Goal: Transaction & Acquisition: Purchase product/service

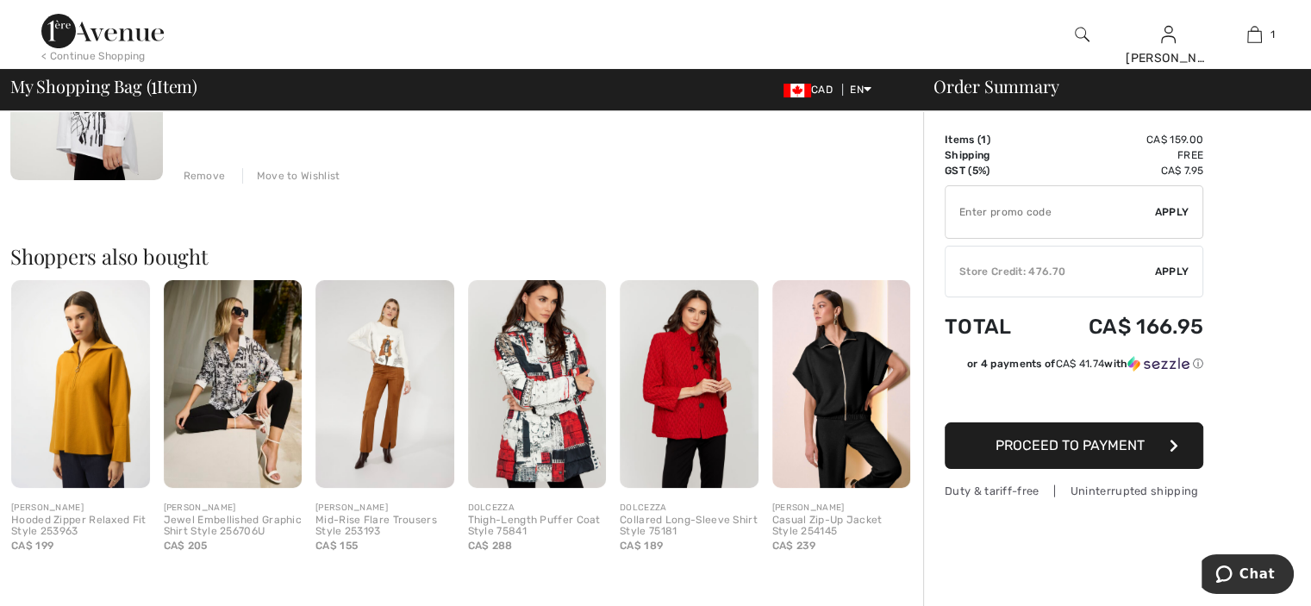
scroll to position [345, 0]
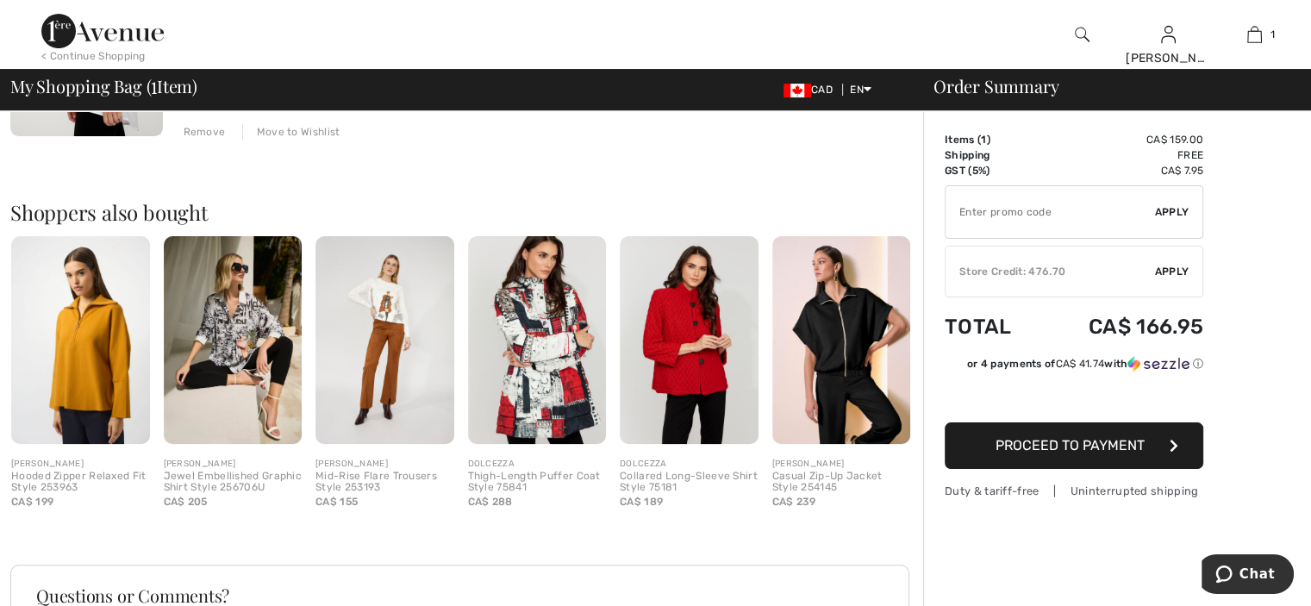
click at [75, 334] on img at bounding box center [80, 340] width 139 height 208
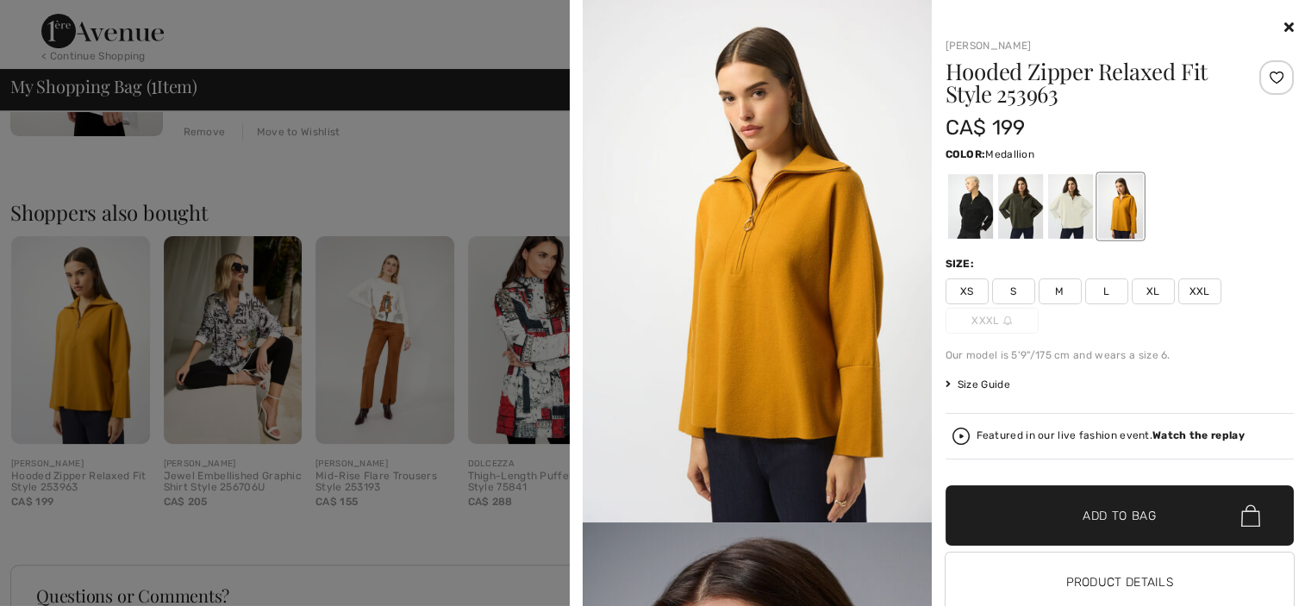
click at [1197, 294] on span "XXL" at bounding box center [1199, 291] width 43 height 26
click at [1110, 513] on span "Add to Bag" at bounding box center [1120, 516] width 74 height 18
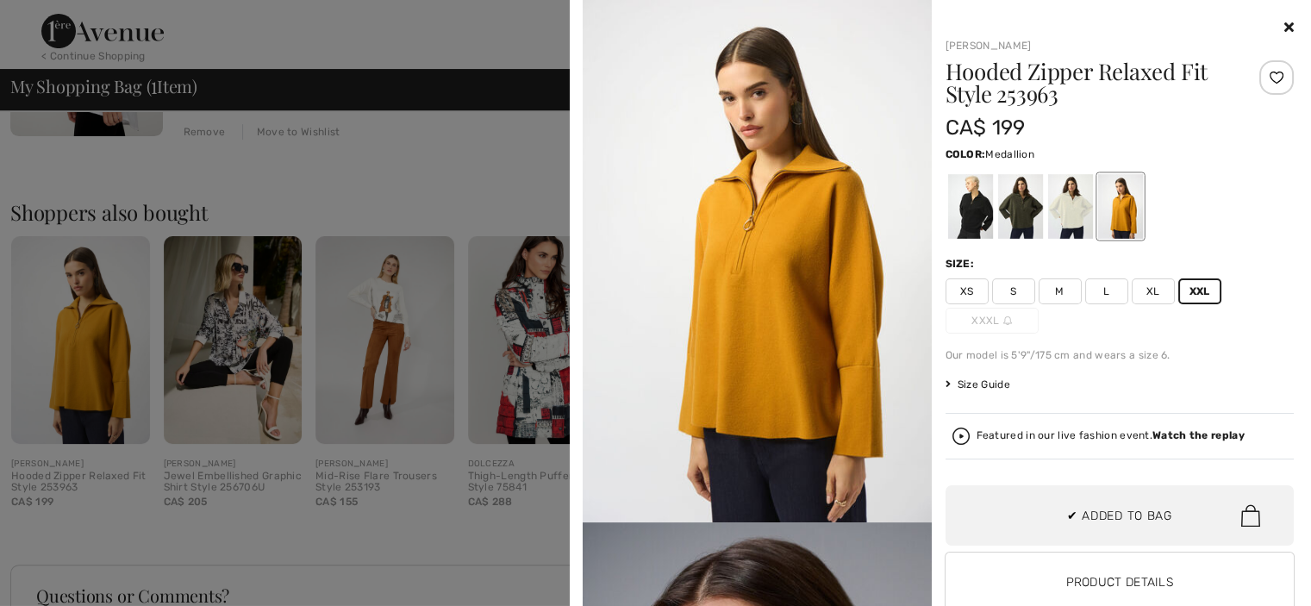
scroll to position [0, 0]
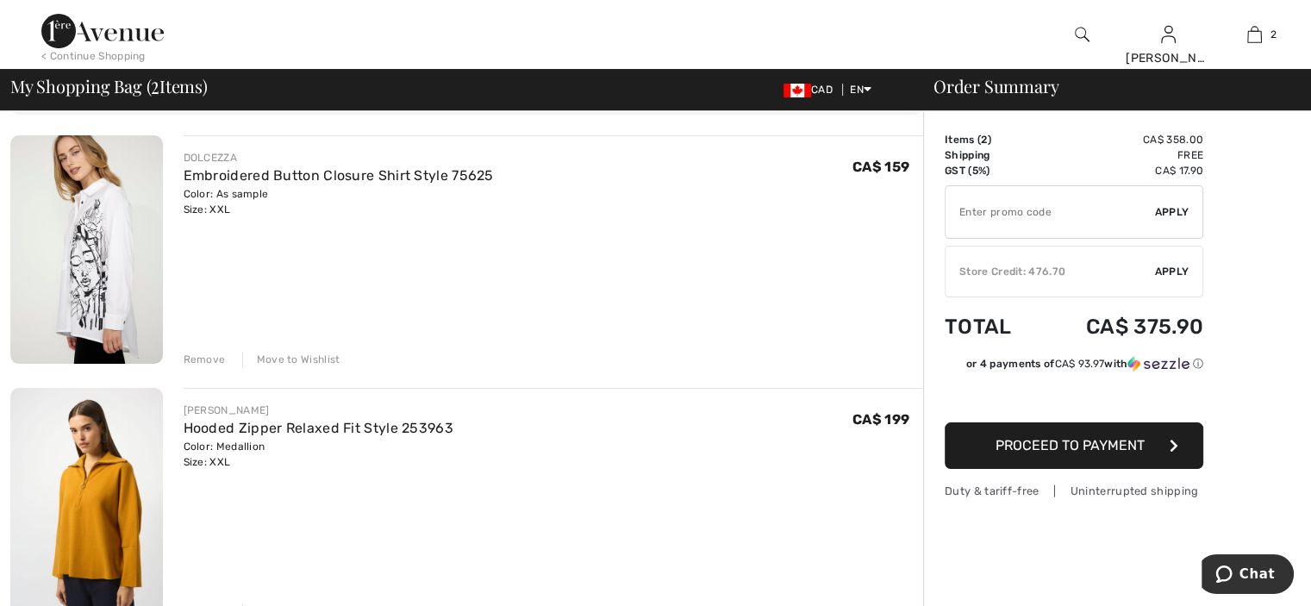
scroll to position [65, 0]
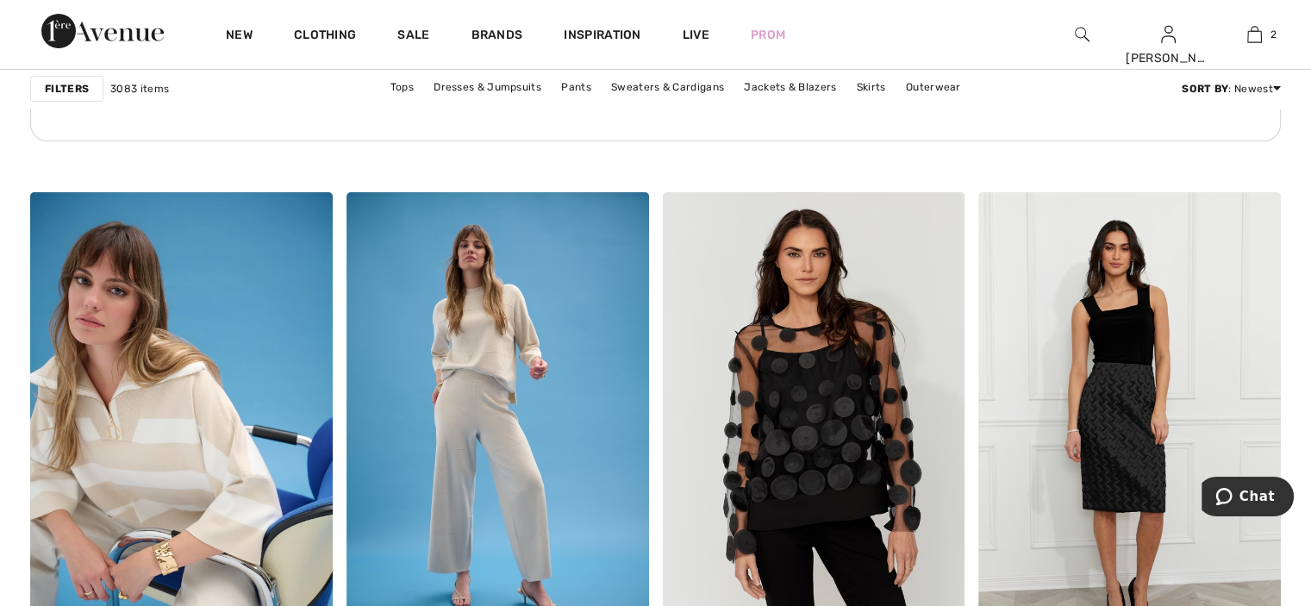
scroll to position [6638, 0]
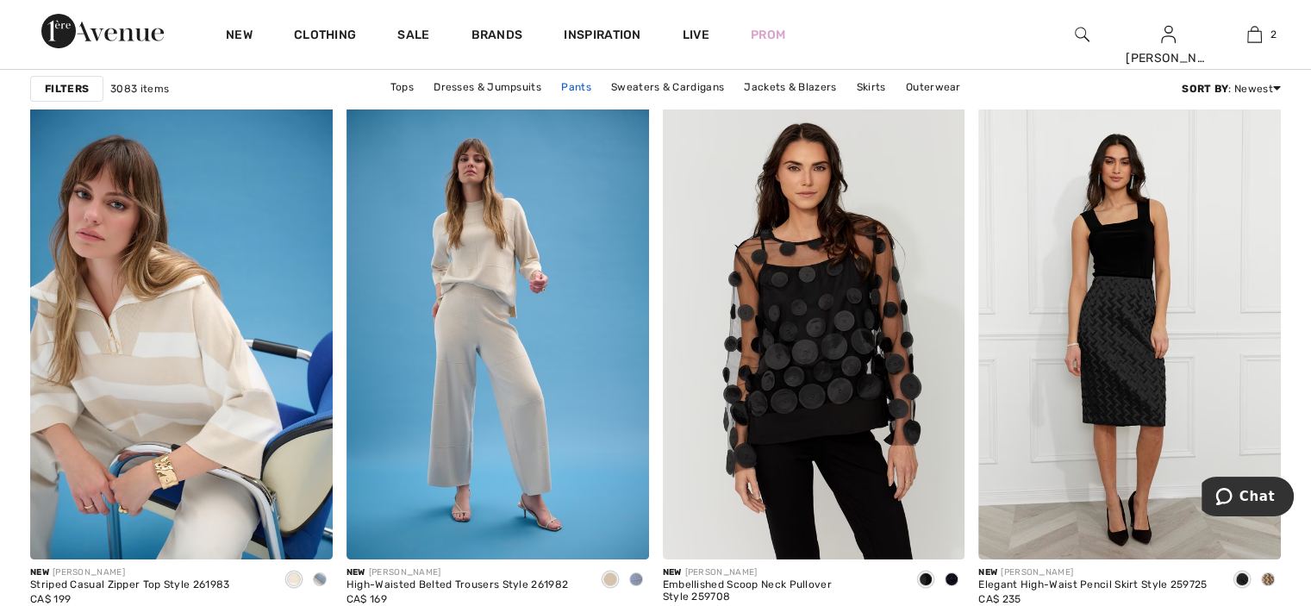
click at [572, 83] on link "Pants" at bounding box center [576, 87] width 47 height 22
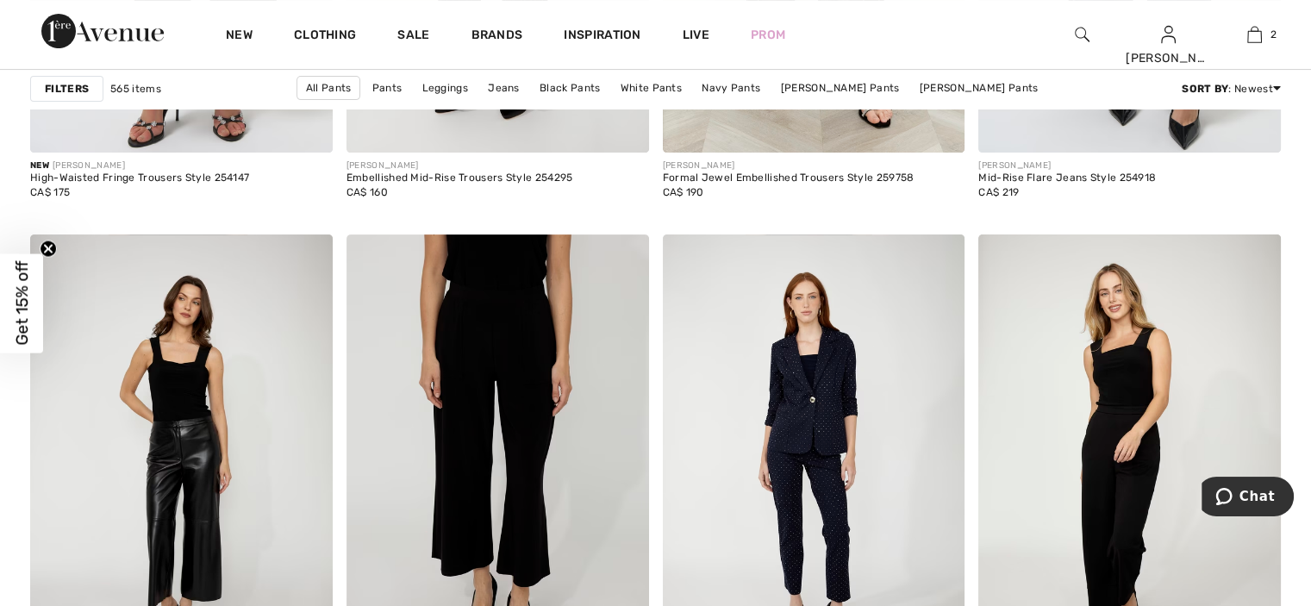
scroll to position [7069, 0]
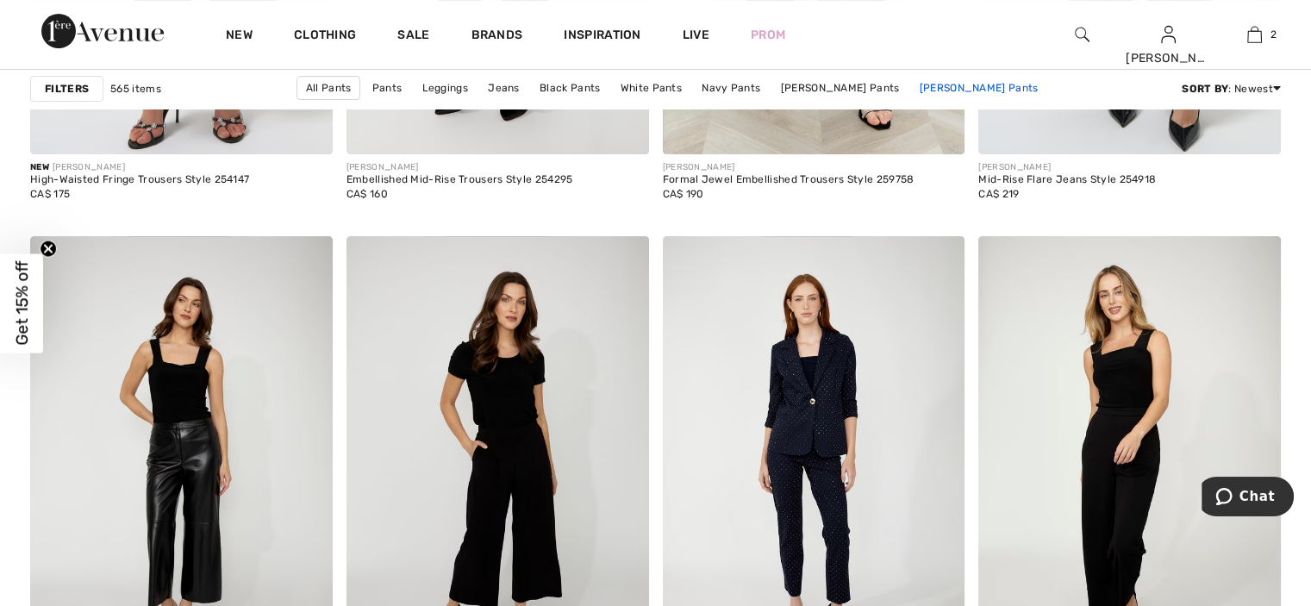
click at [929, 88] on link "Frank Lyman Pants" at bounding box center [979, 88] width 136 height 22
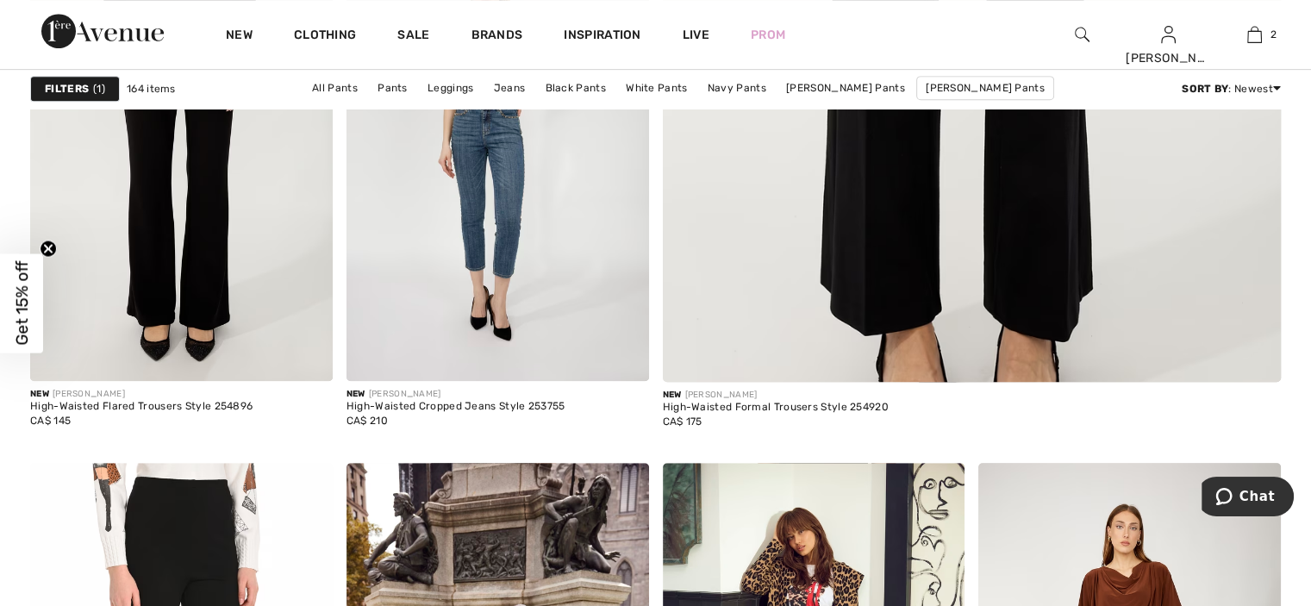
scroll to position [862, 0]
click at [863, 84] on link "[PERSON_NAME] Pants" at bounding box center [846, 88] width 136 height 22
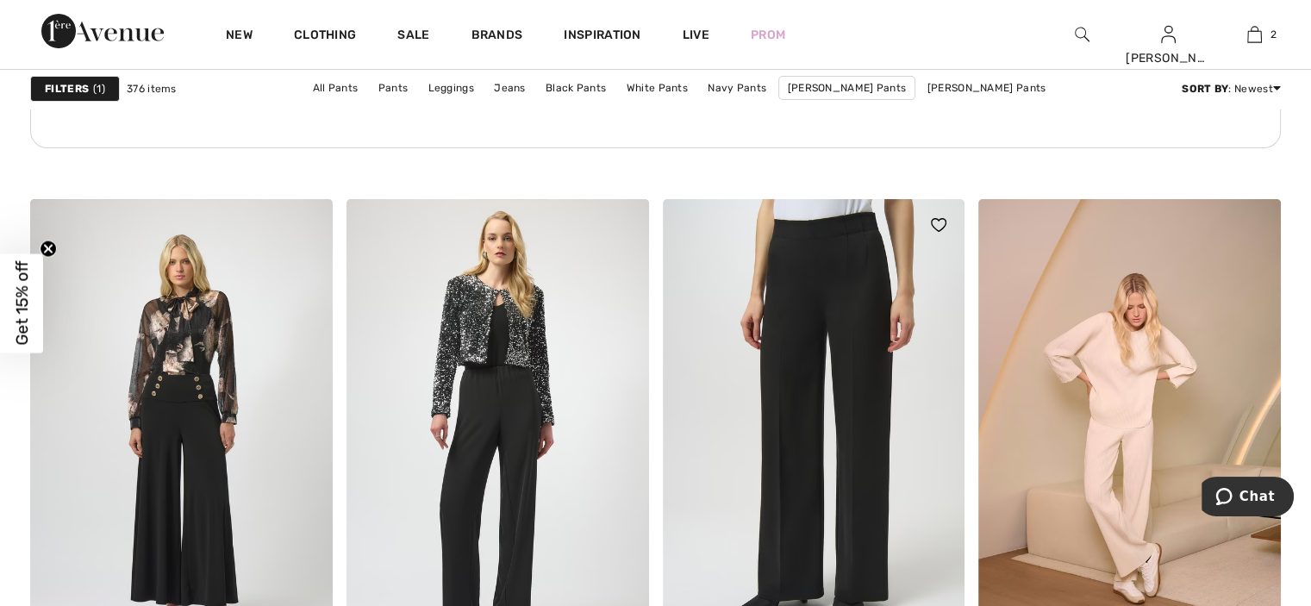
scroll to position [6552, 0]
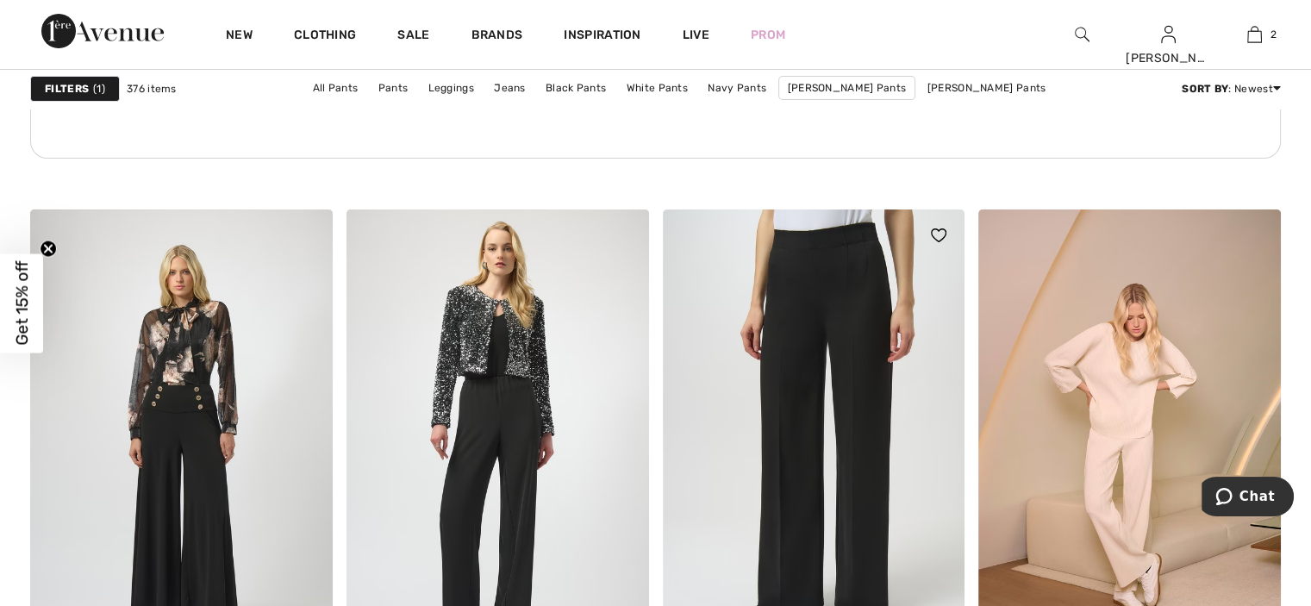
click at [847, 266] on img at bounding box center [814, 435] width 303 height 453
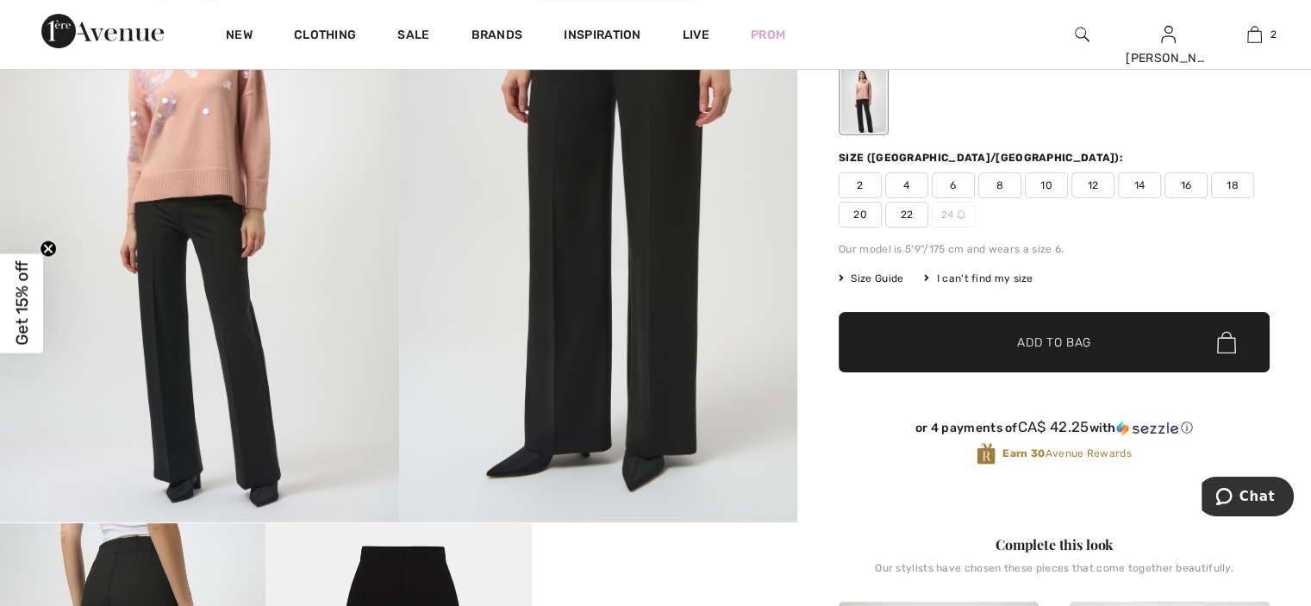
scroll to position [172, 0]
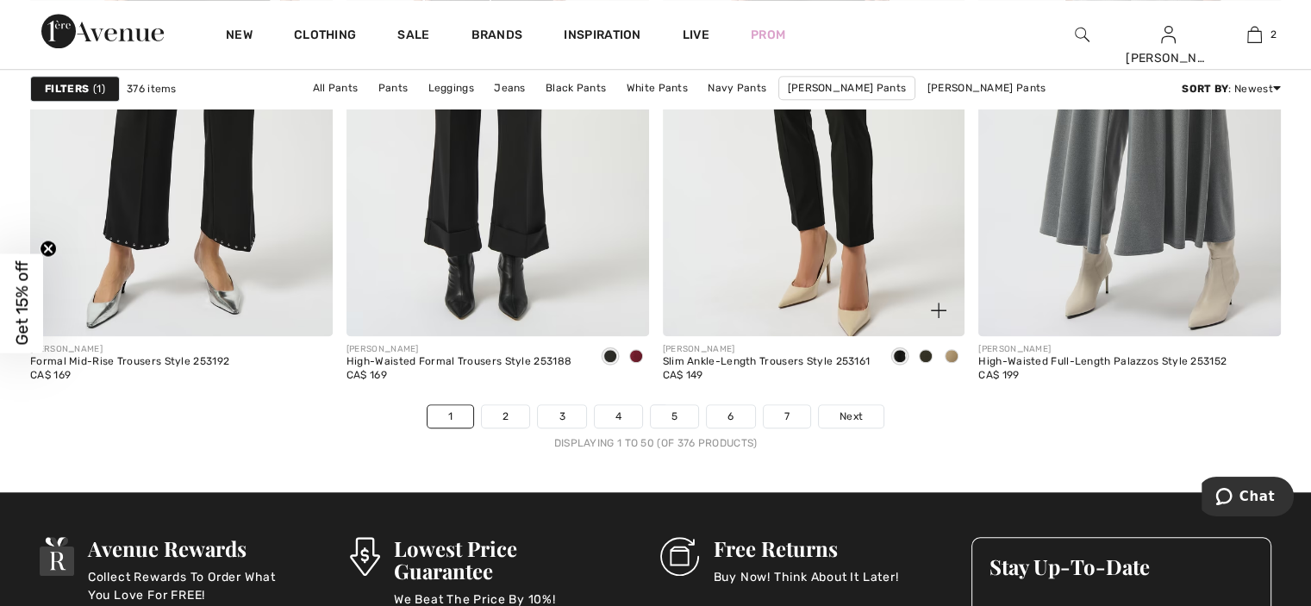
scroll to position [7935, 0]
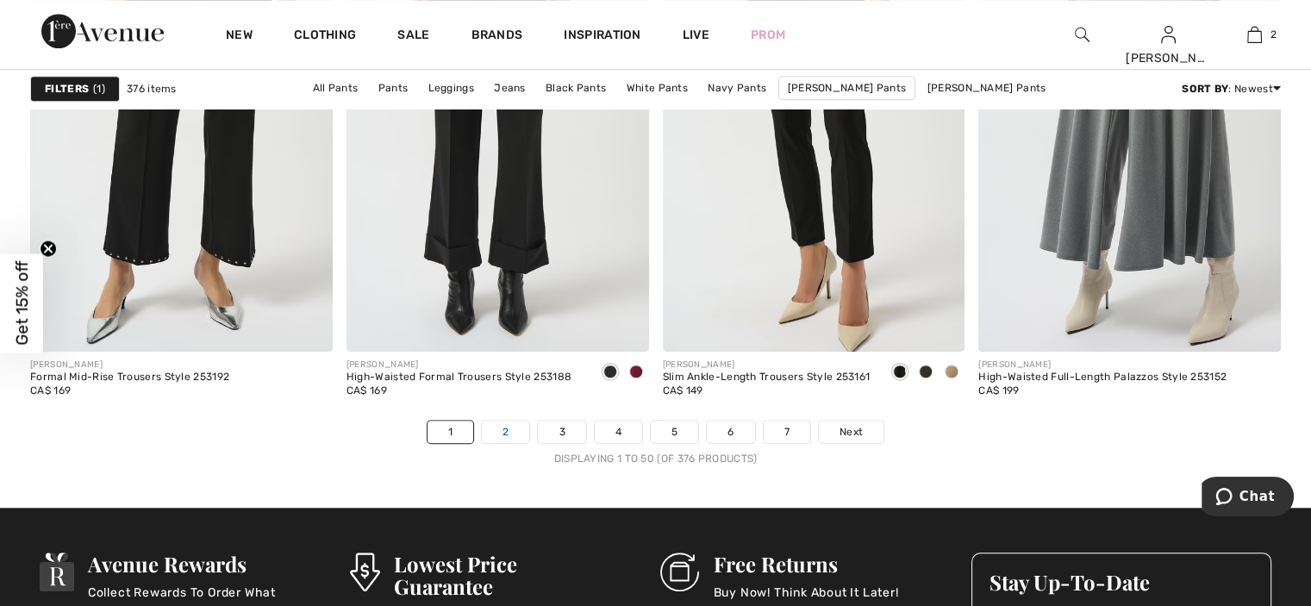
click at [508, 426] on link "2" at bounding box center [505, 432] width 47 height 22
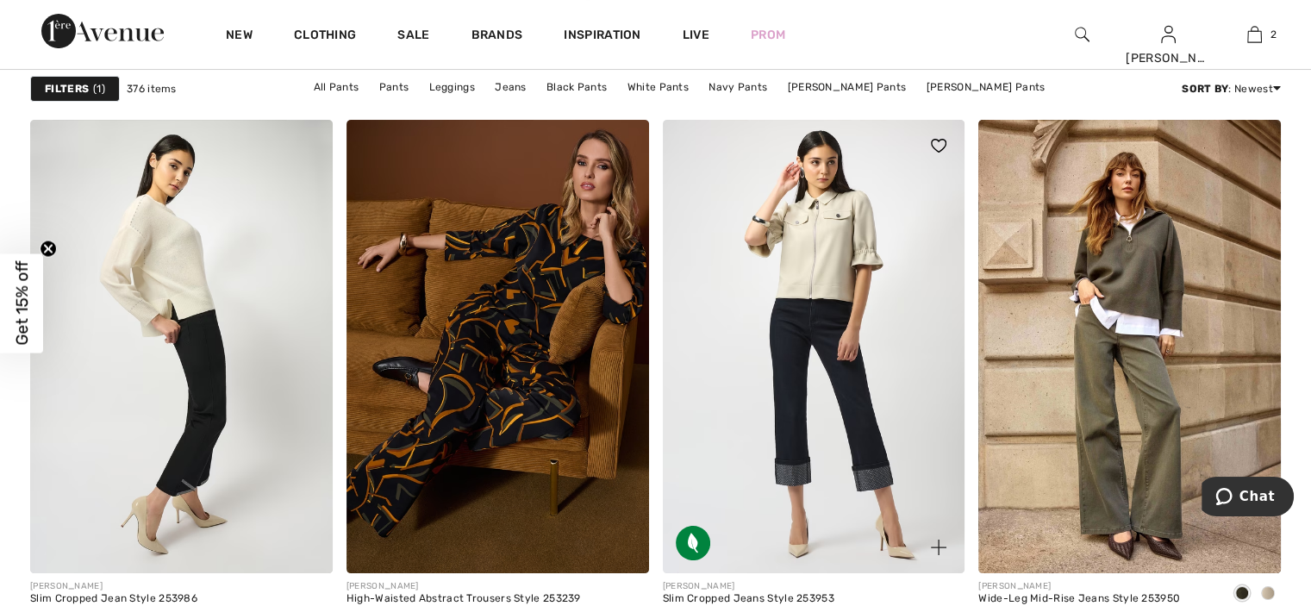
scroll to position [6638, 0]
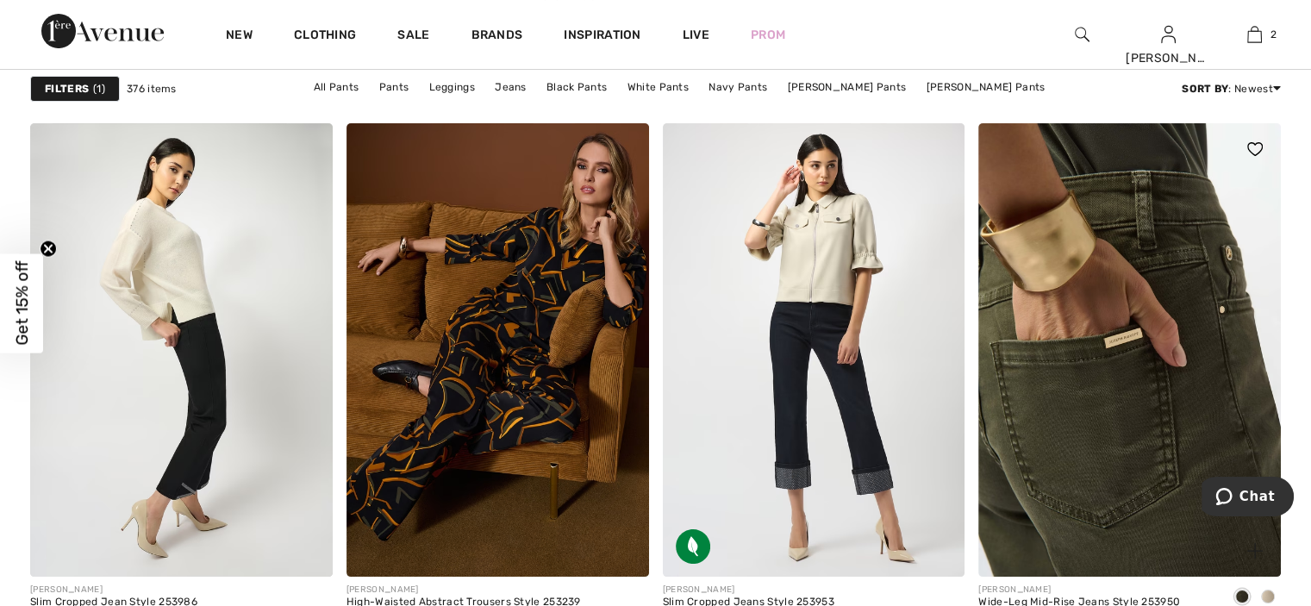
click at [1140, 475] on img at bounding box center [1129, 349] width 303 height 453
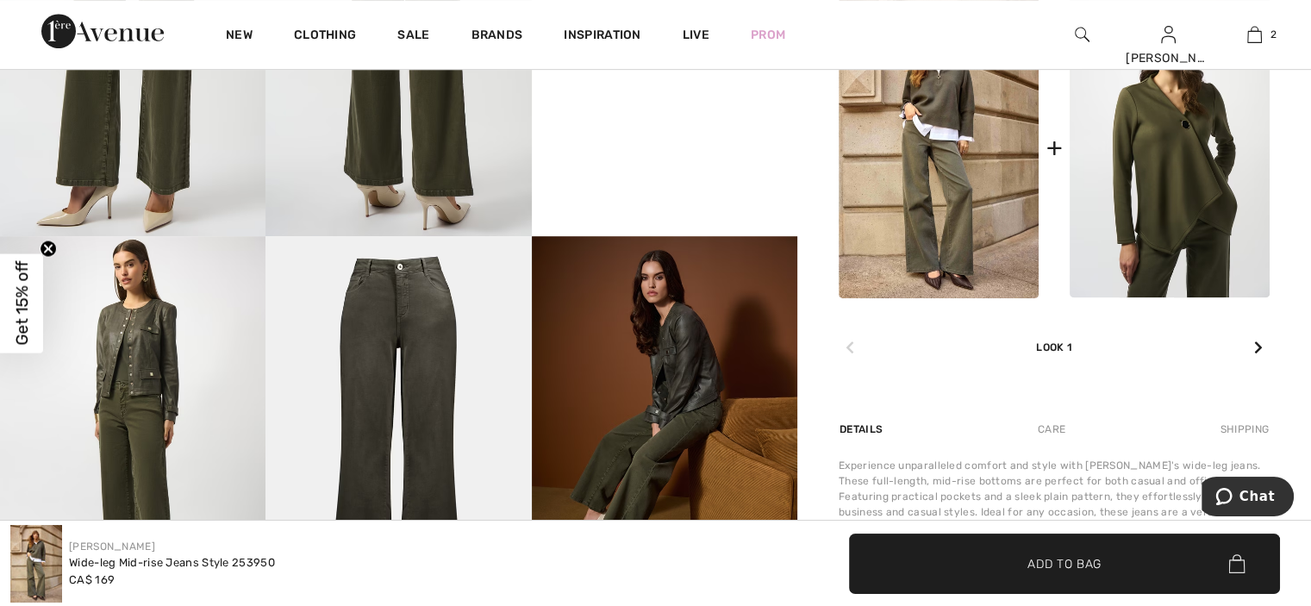
scroll to position [862, 0]
